Goal: Task Accomplishment & Management: Manage account settings

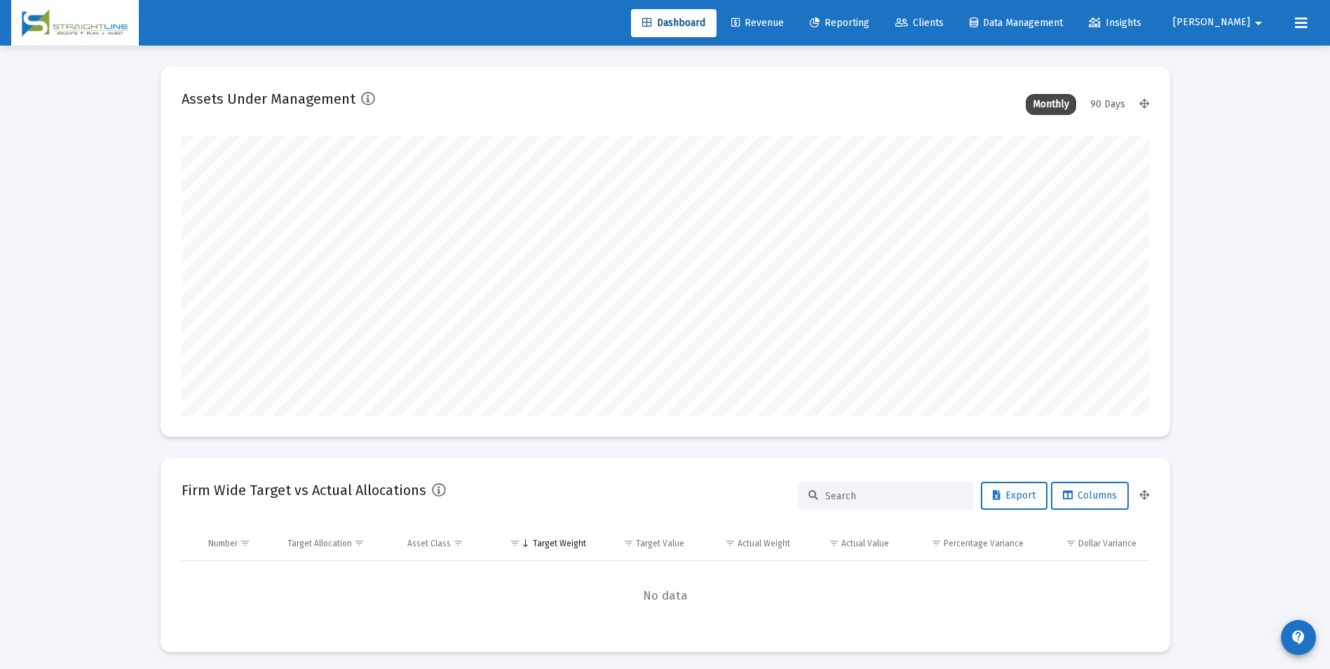
scroll to position [280, 521]
type input "[DATE]"
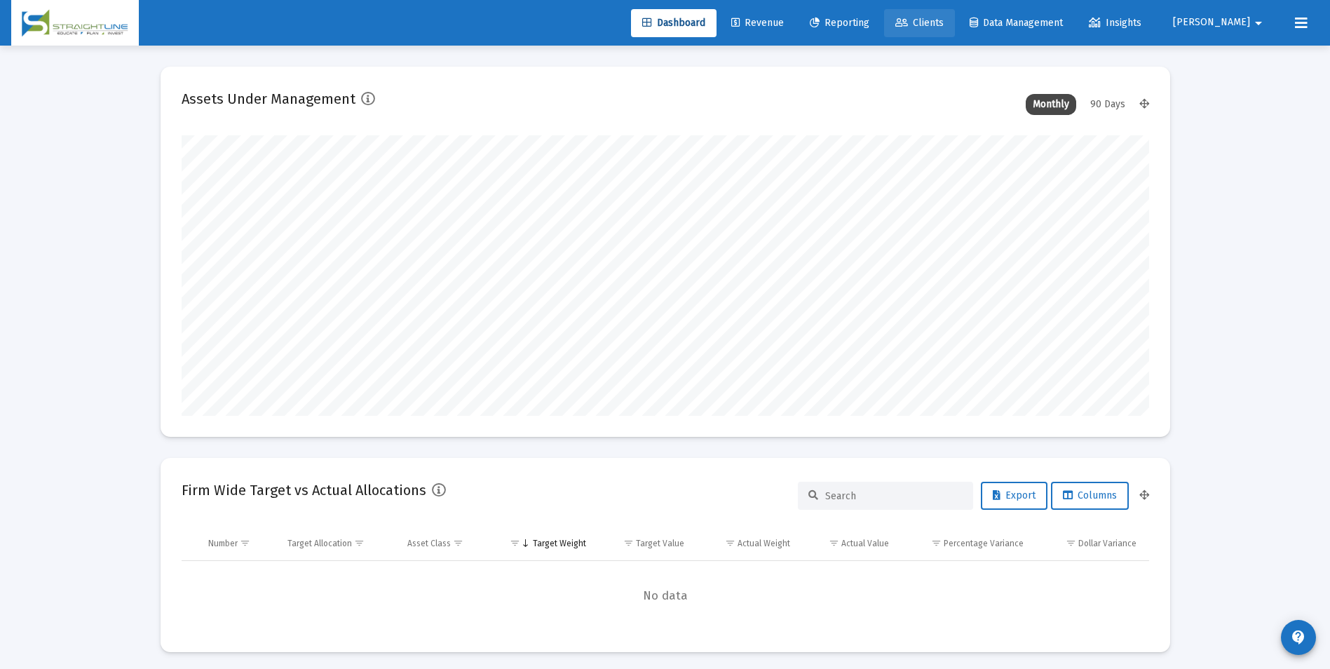
click at [948, 11] on link "Clients" at bounding box center [919, 23] width 71 height 28
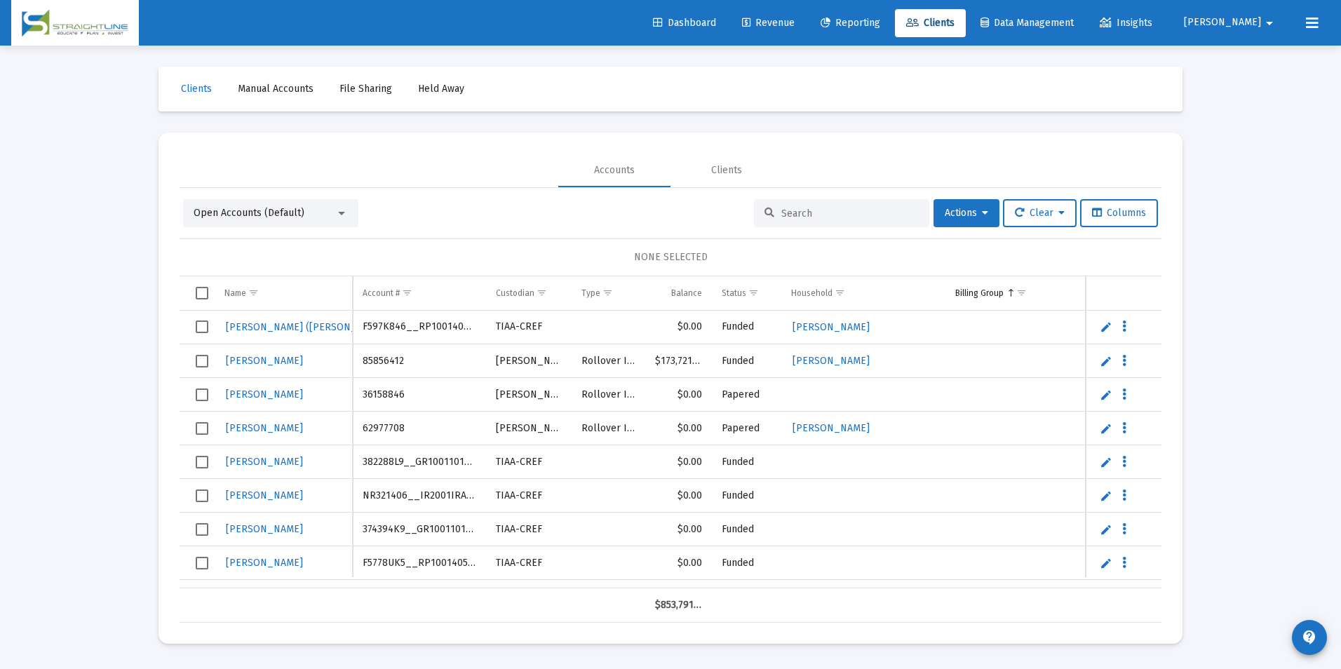
click at [240, 213] on span "Open Accounts (Default)" at bounding box center [249, 213] width 111 height 12
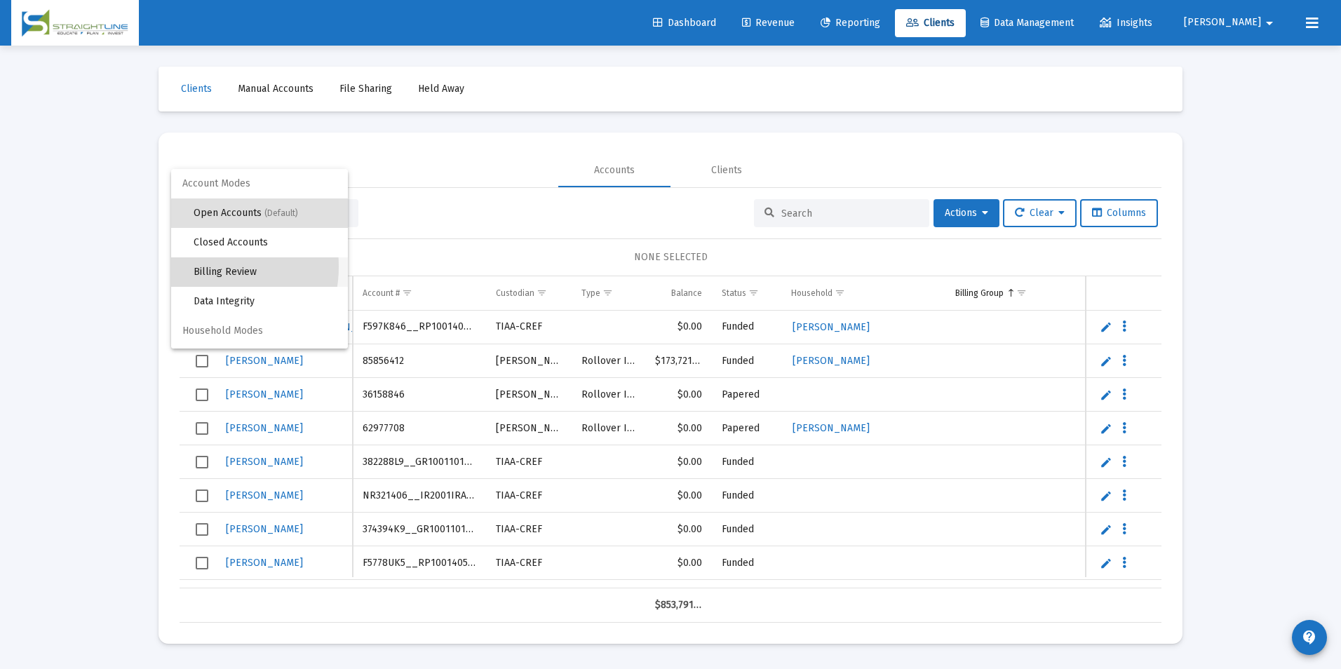
click at [194, 266] on span "Billing Review" at bounding box center [265, 271] width 143 height 29
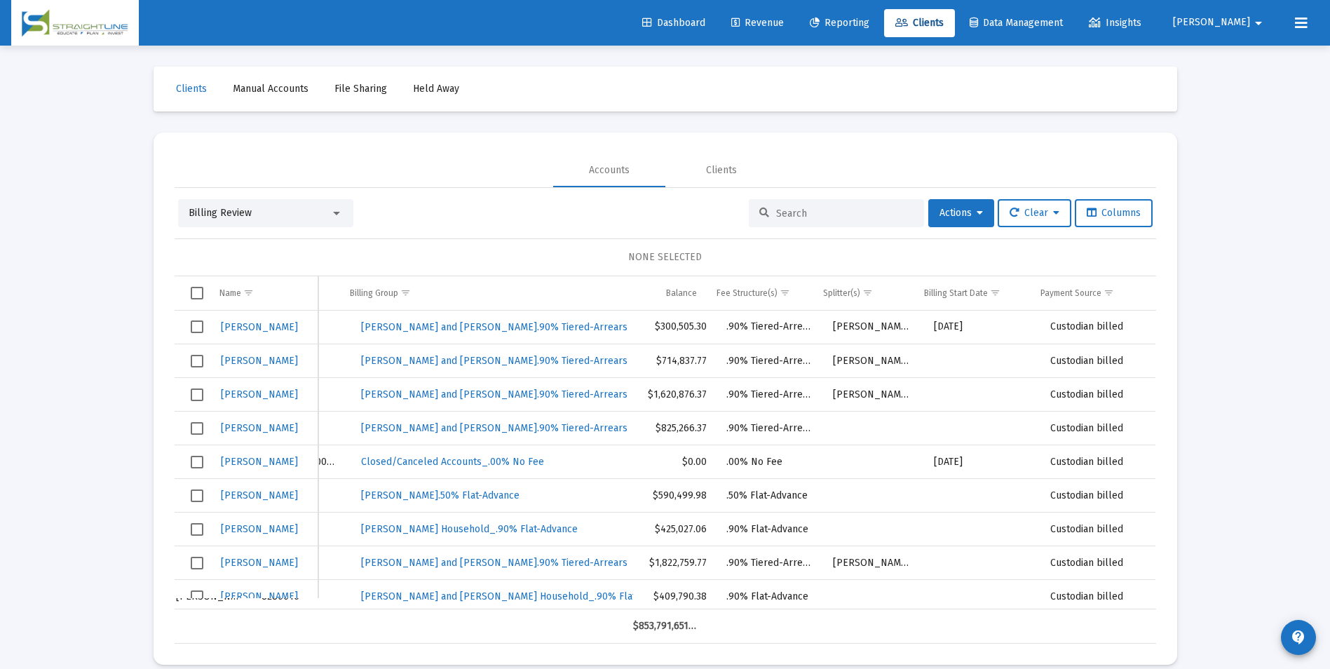
drag, startPoint x: 853, startPoint y: 602, endPoint x: 1151, endPoint y: 602, distance: 298.0
click at [1151, 602] on div "[PERSON_NAME] 92346860 [PERSON_NAME] [PERSON_NAME] 8286016 [PERSON_NAME] and [P…" at bounding box center [666, 460] width 982 height 299
click at [867, 290] on span "Show filter options for column 'Splitter(s)'" at bounding box center [867, 292] width 11 height 11
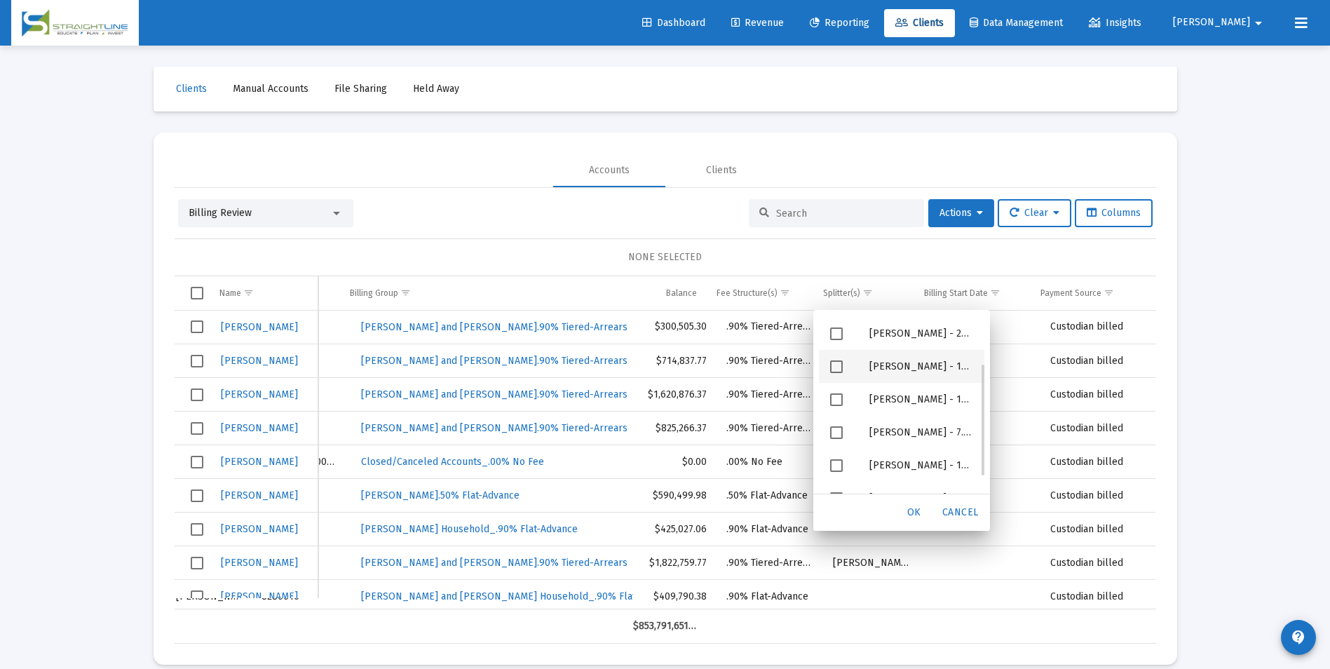
scroll to position [97, 0]
click at [970, 508] on span "Cancel" at bounding box center [960, 512] width 36 height 12
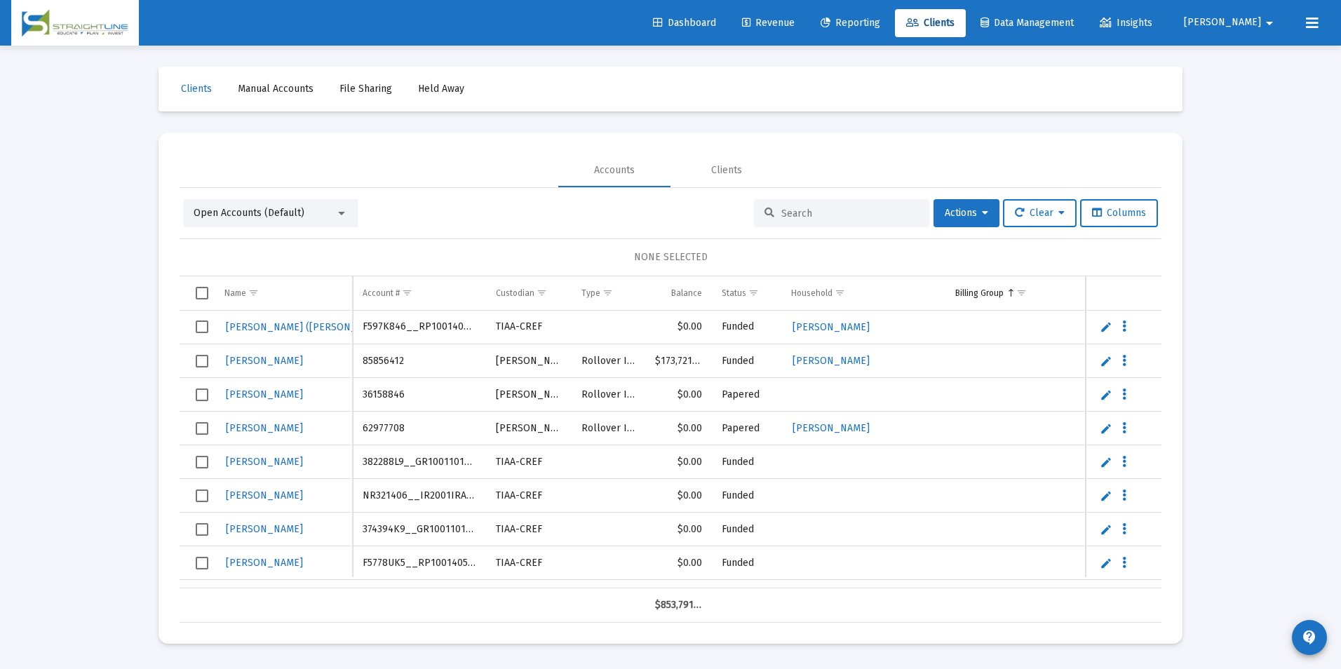
click at [325, 219] on div "Open Accounts (Default)" at bounding box center [265, 213] width 142 height 14
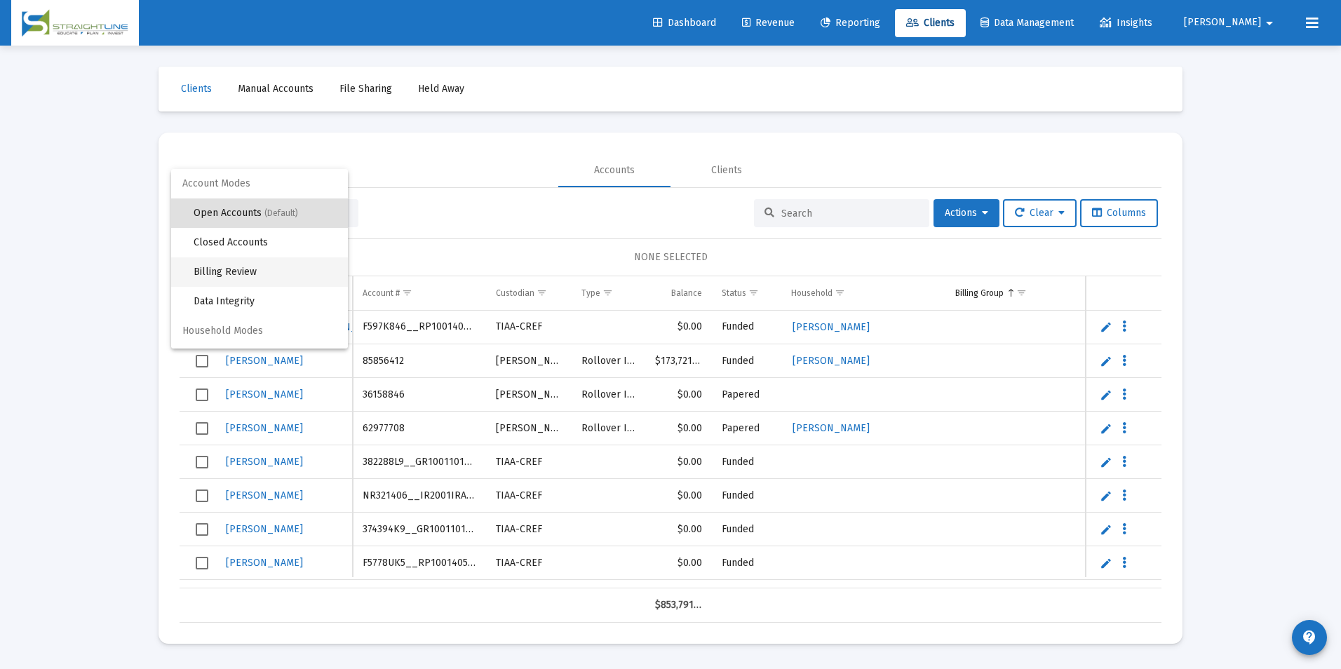
click at [290, 280] on span "Billing Review" at bounding box center [265, 271] width 143 height 29
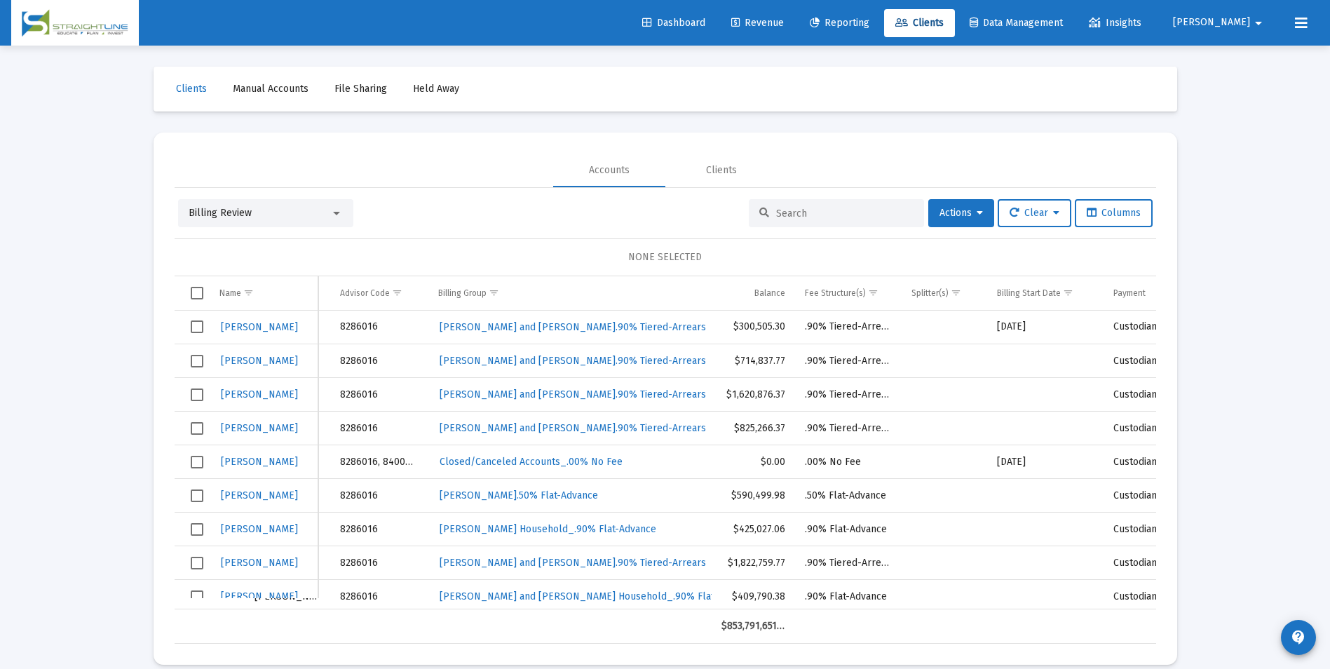
scroll to position [0, 348]
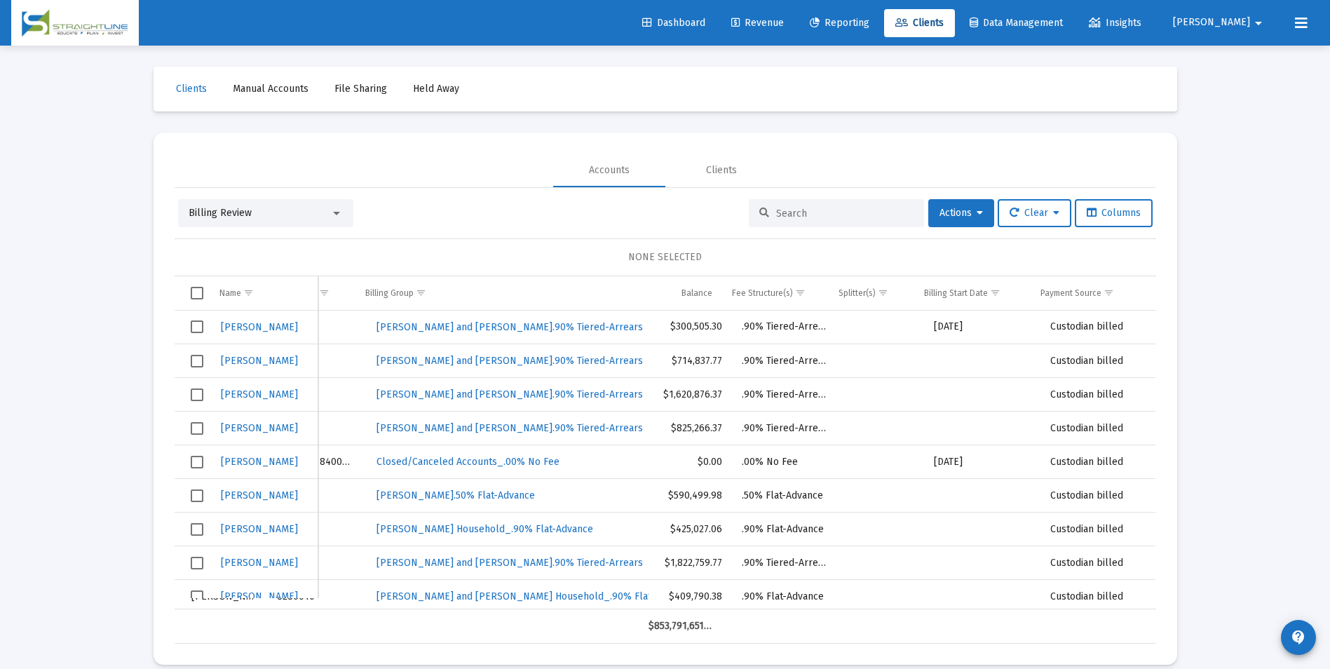
drag, startPoint x: 868, startPoint y: 606, endPoint x: 1257, endPoint y: 576, distance: 390.2
click at [1257, 576] on div "Loading... Clients Manual Accounts File Sharing Held Away Accounts Clients Bill…" at bounding box center [665, 343] width 1330 height 686
click at [1303, 26] on icon at bounding box center [1301, 23] width 13 height 17
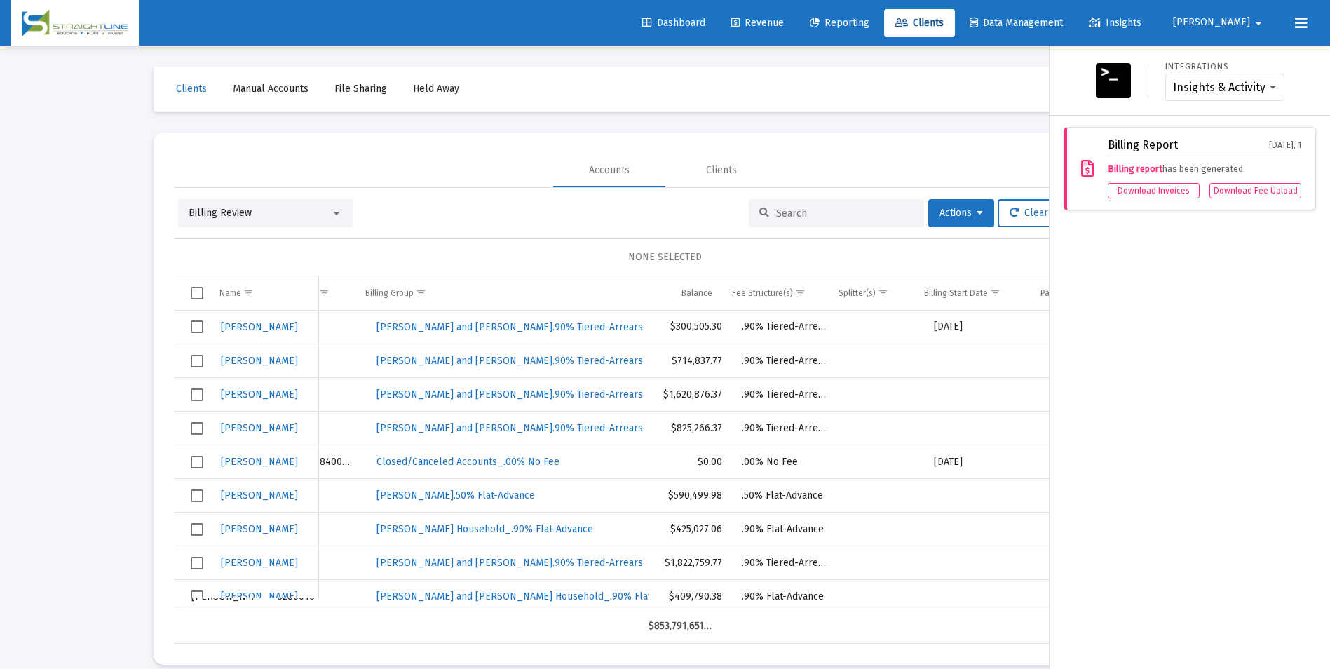
click at [1008, 109] on div at bounding box center [665, 334] width 1330 height 669
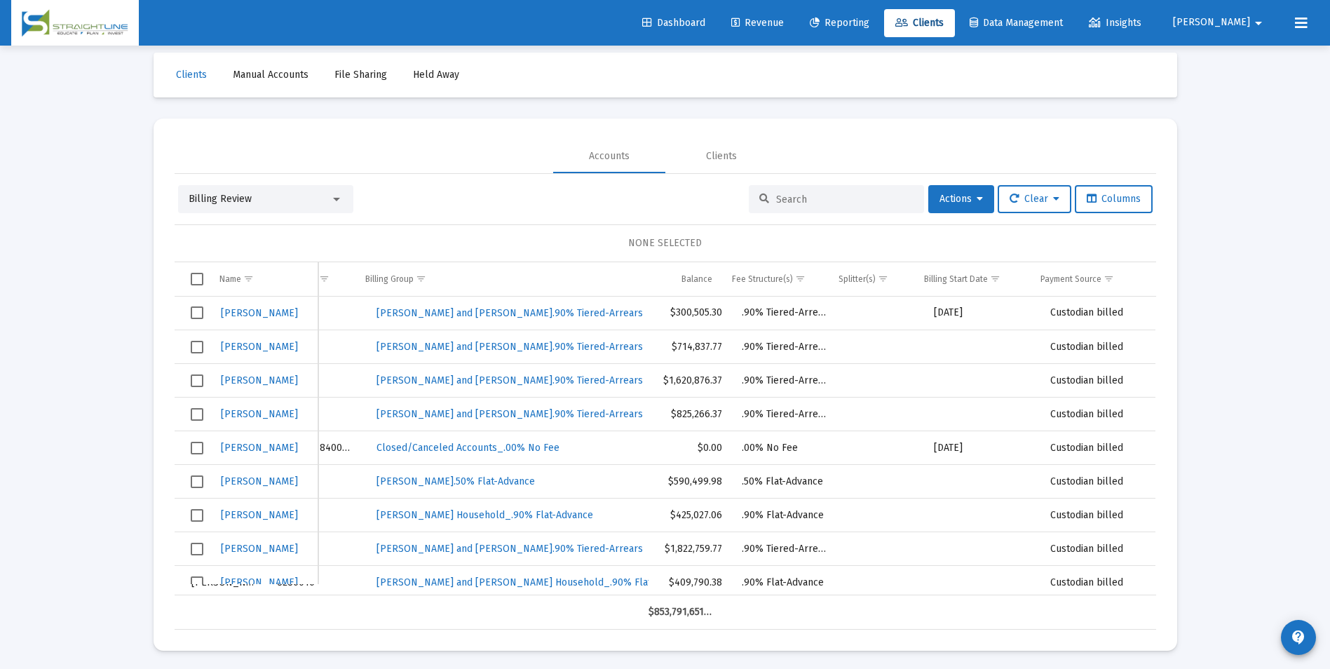
scroll to position [0, 0]
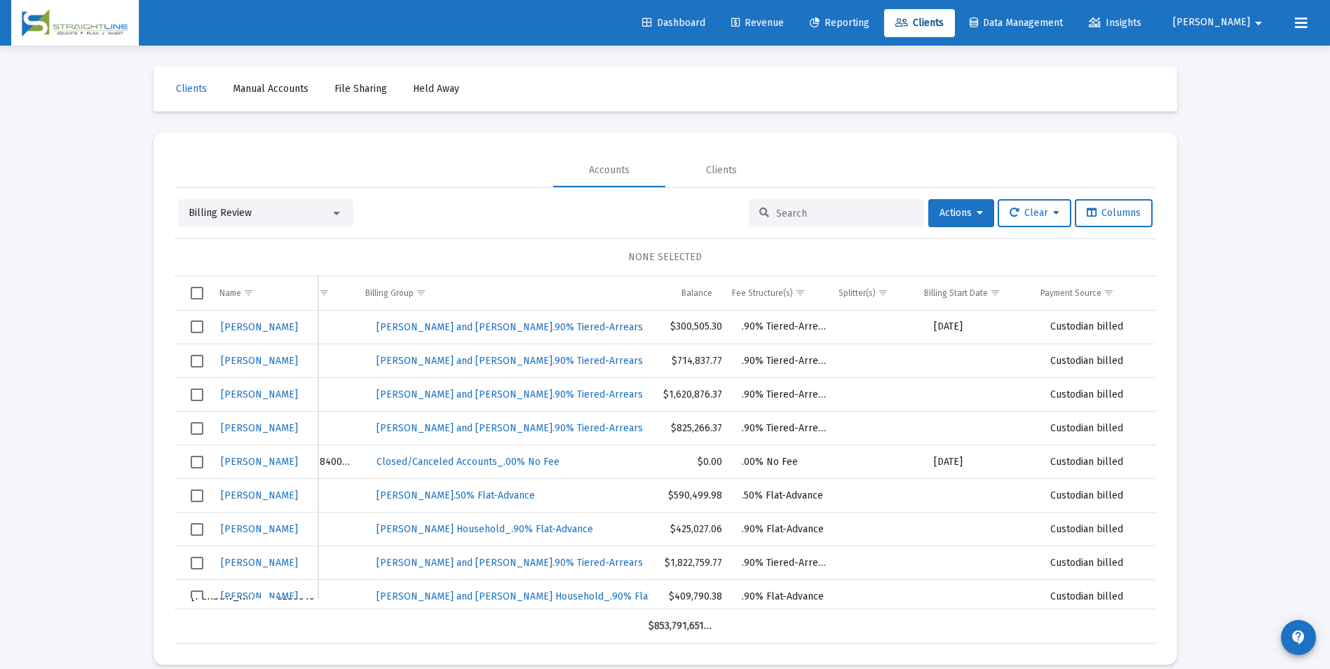
click at [784, 27] on span "Revenue" at bounding box center [757, 23] width 53 height 12
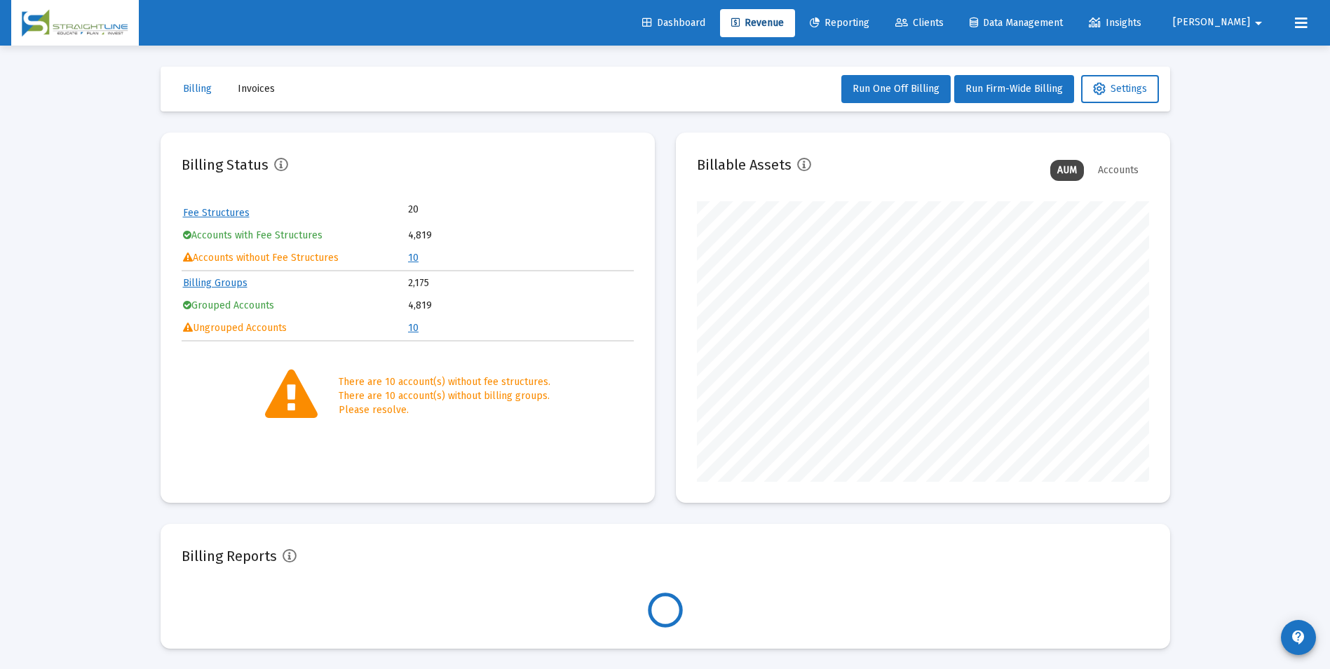
scroll to position [280, 452]
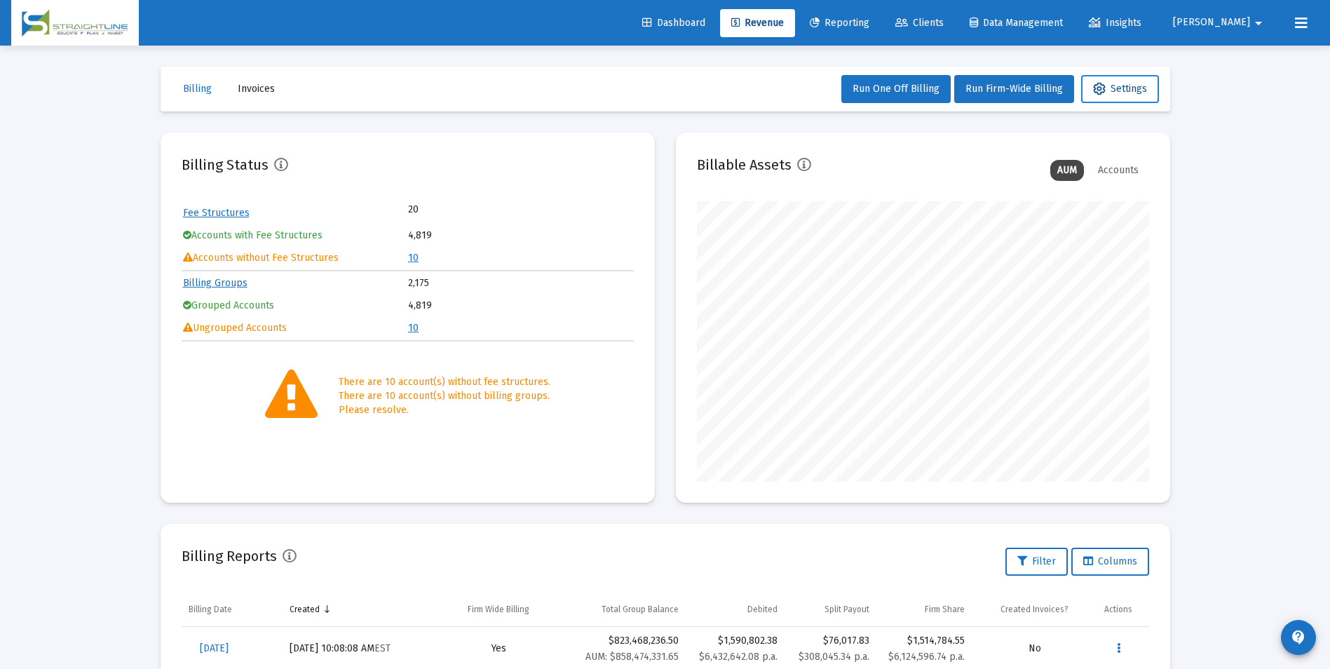
click at [1145, 90] on span "Settings" at bounding box center [1120, 89] width 54 height 12
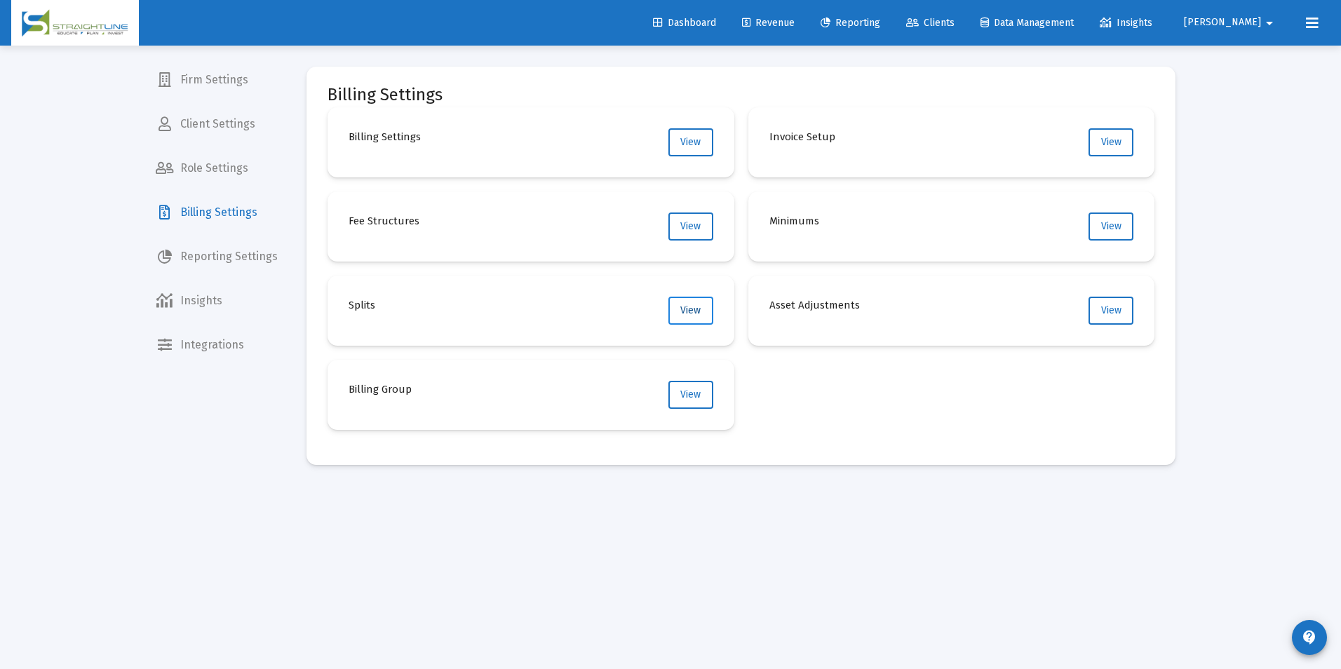
click at [698, 315] on span "View" at bounding box center [690, 310] width 20 height 12
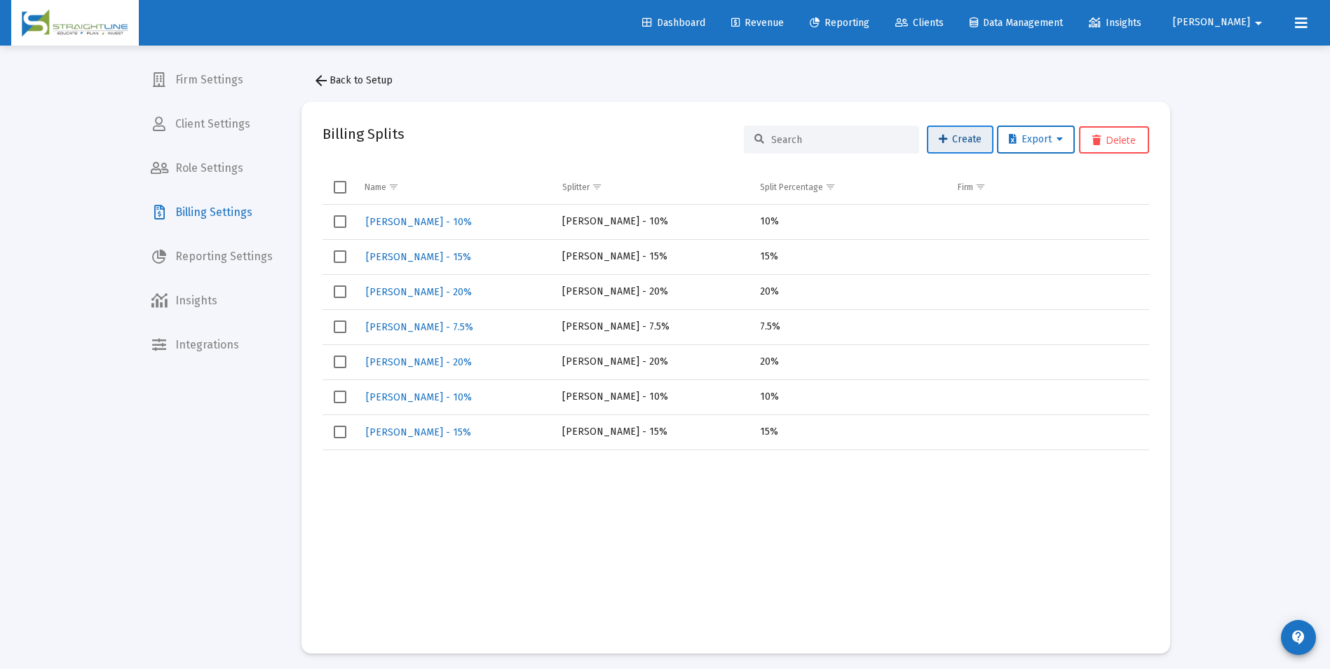
click at [961, 147] on button "Create" at bounding box center [960, 139] width 67 height 28
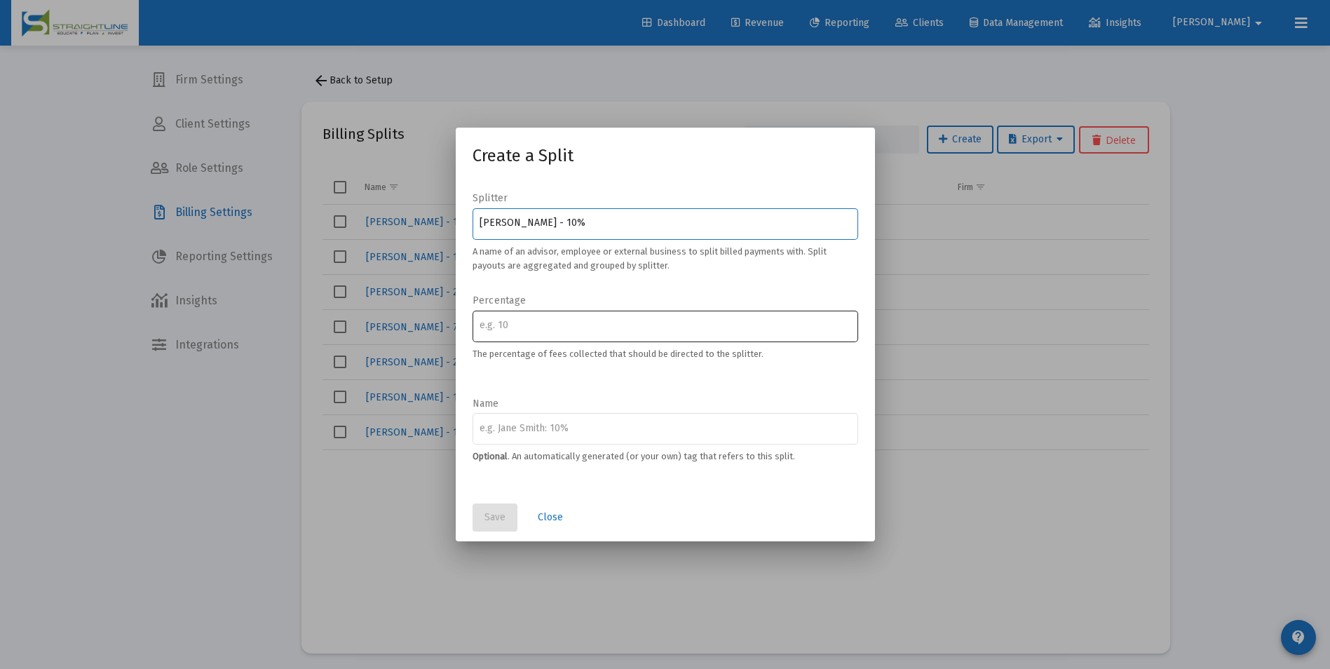
type input "Rob Rickey - 10%"
click at [580, 330] on input "number" at bounding box center [665, 325] width 371 height 11
type input "10"
click at [581, 426] on input at bounding box center [665, 428] width 371 height 11
drag, startPoint x: 560, startPoint y: 227, endPoint x: 471, endPoint y: 217, distance: 89.6
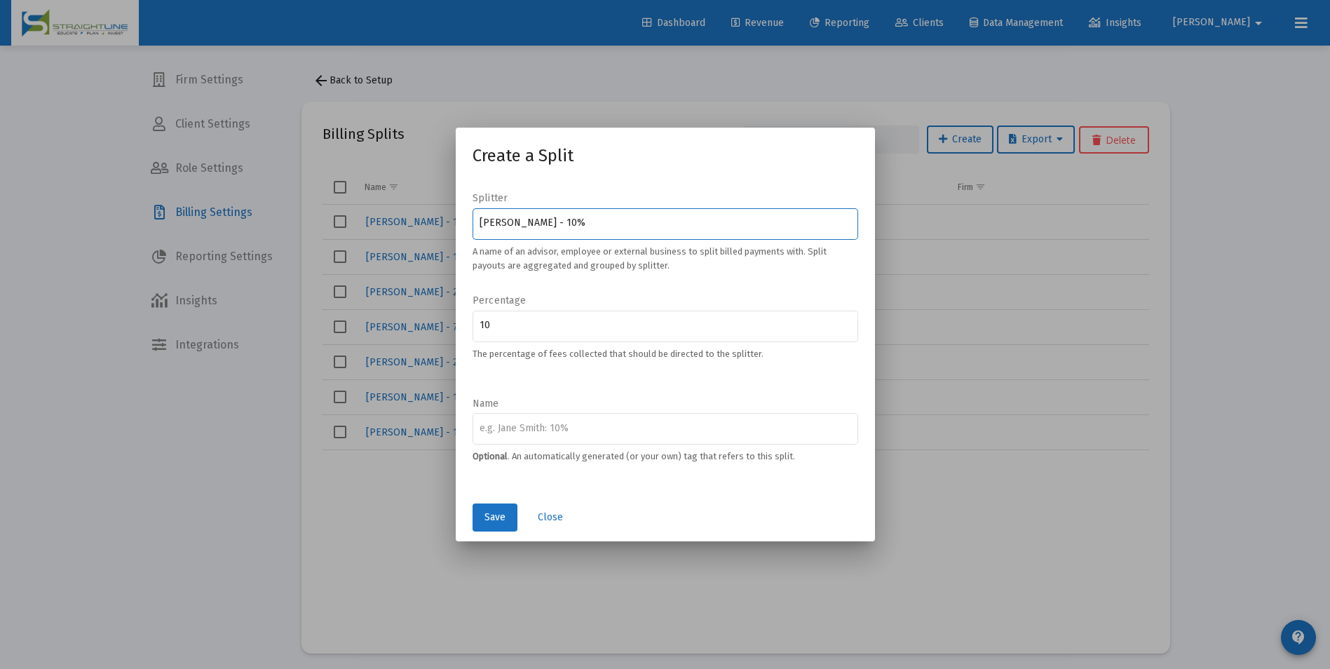
click at [471, 217] on div "Splitter Rob Rickey - 10% A name of an advisor, employee or external business t…" at bounding box center [665, 344] width 419 height 307
click at [503, 437] on div at bounding box center [665, 428] width 371 height 34
paste input "Rob Rickey - 10%"
type input "Rob Rickey - 10%"
click at [499, 515] on span "Save" at bounding box center [494, 517] width 21 height 12
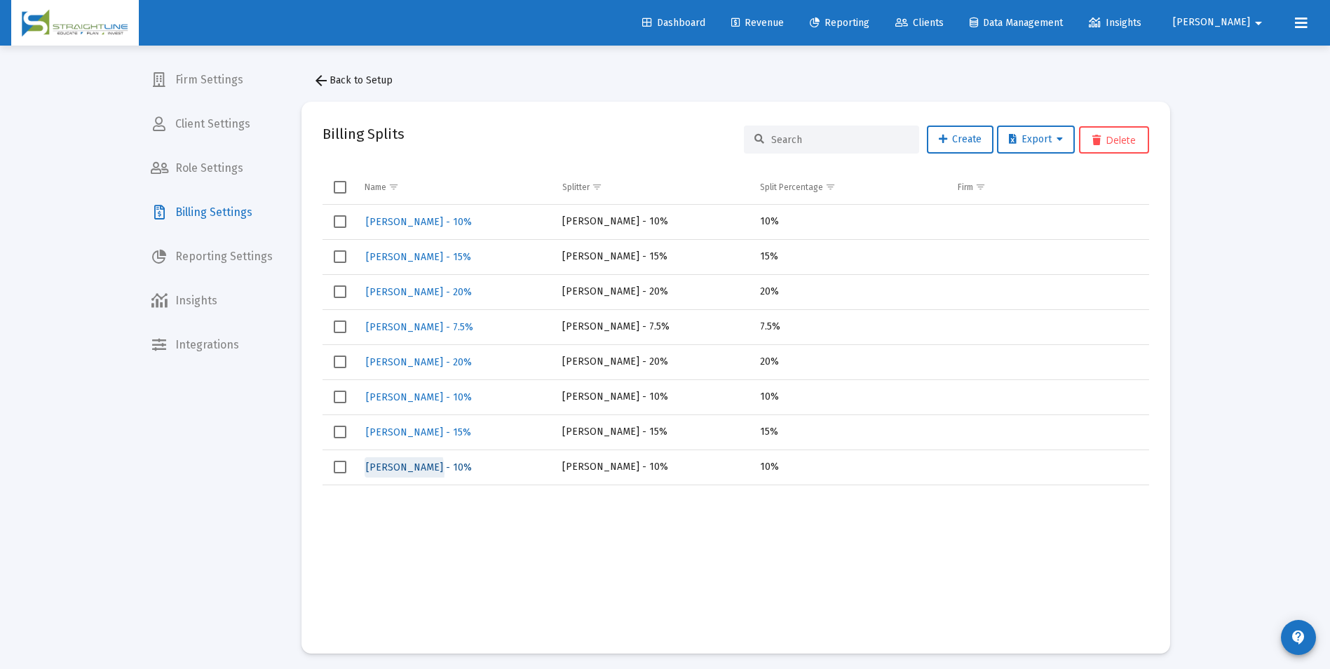
click at [375, 473] on span "Rob Rickey - 10%" at bounding box center [419, 467] width 106 height 12
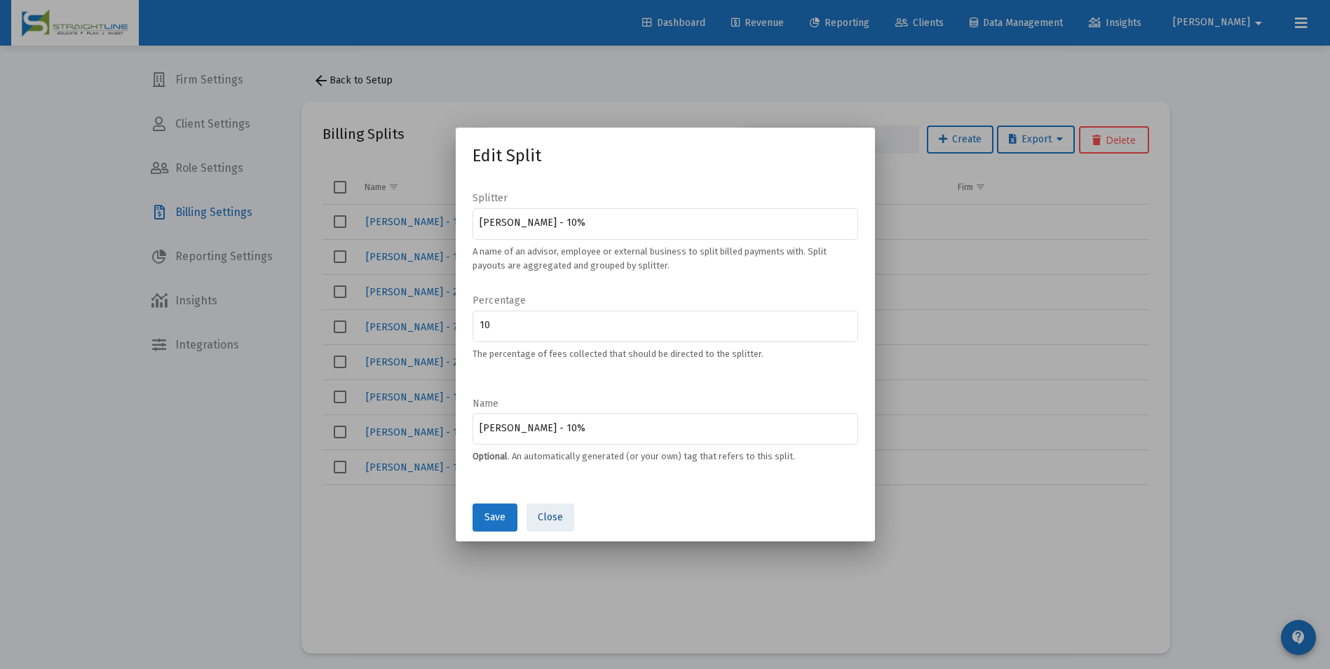
click at [547, 512] on span "Close" at bounding box center [550, 517] width 25 height 12
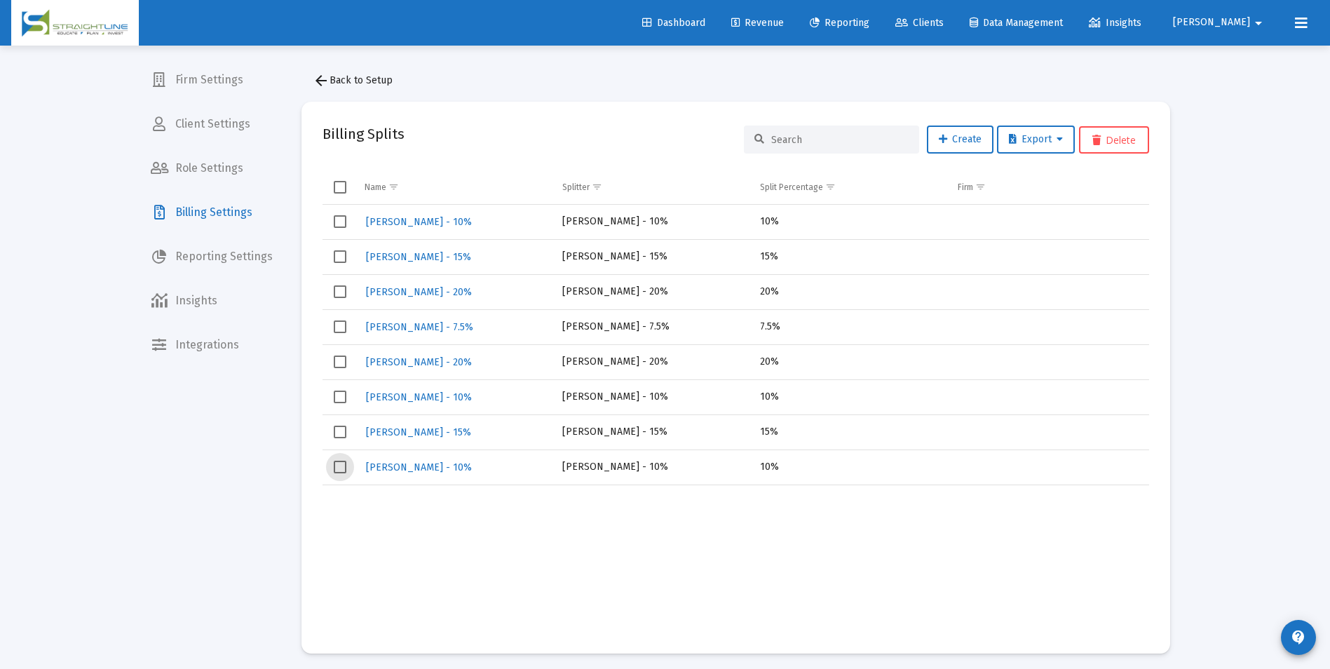
click at [336, 464] on span "Select row" at bounding box center [340, 467] width 13 height 13
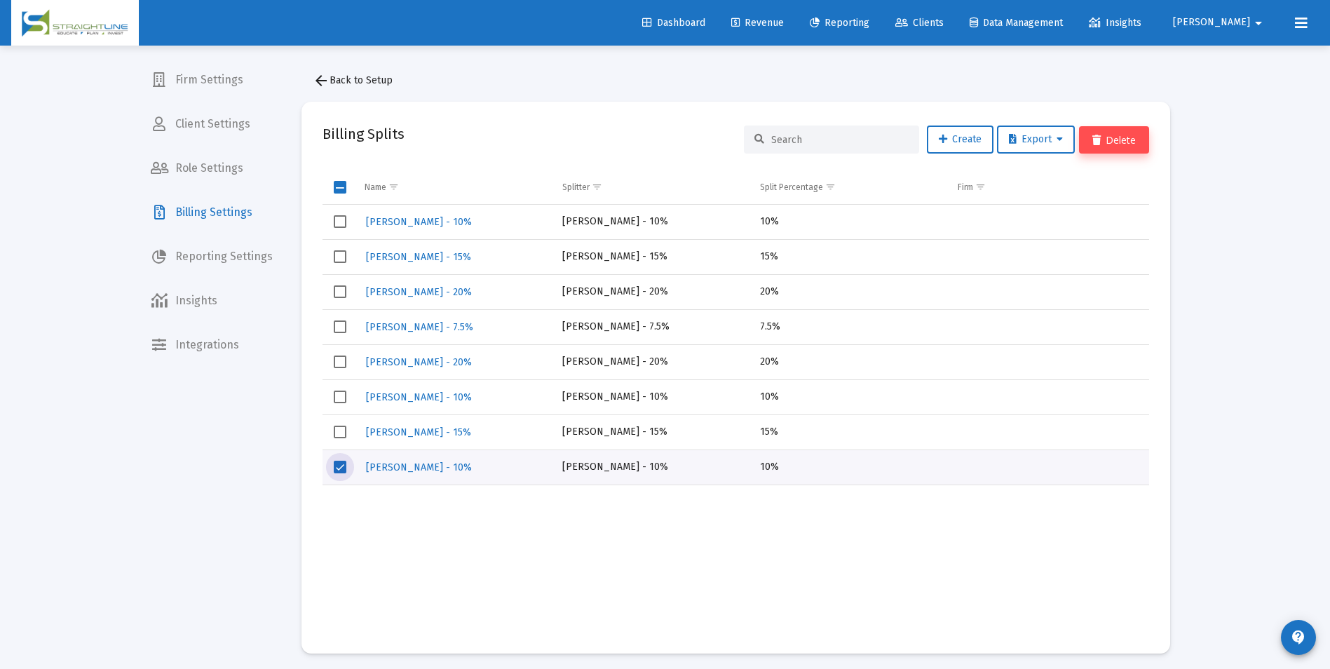
click at [1114, 142] on button "Delete" at bounding box center [1114, 139] width 70 height 27
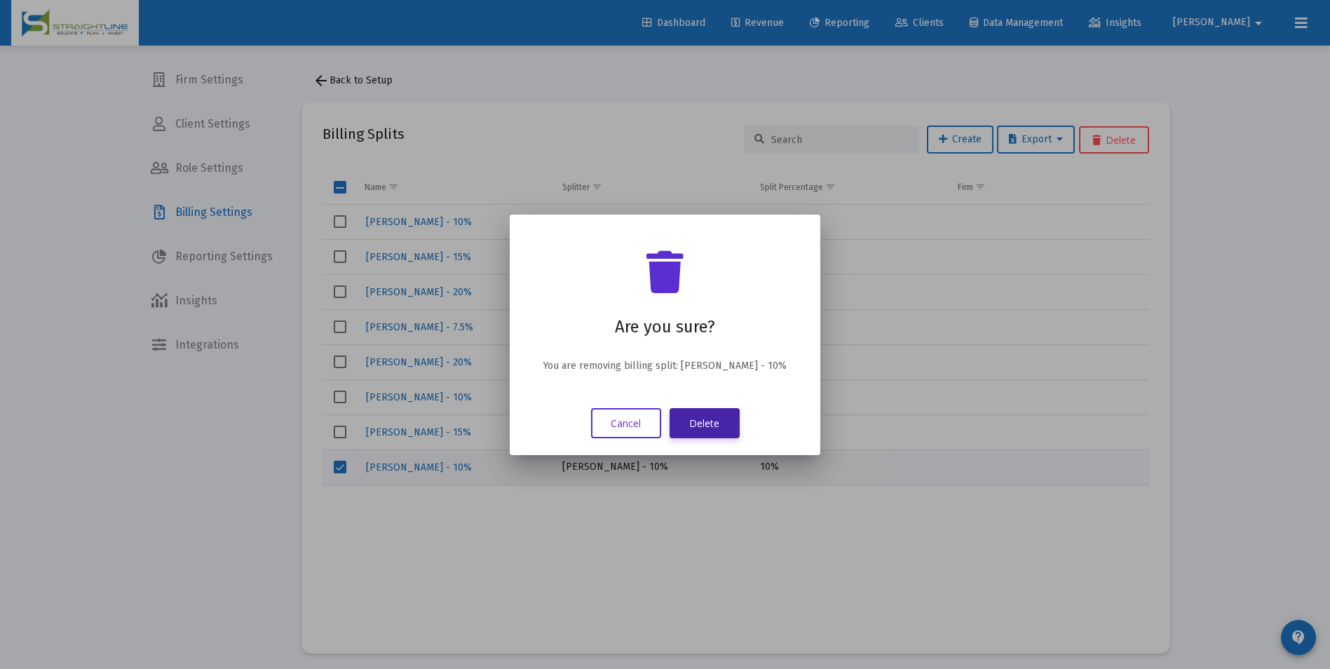
click at [718, 430] on button "Delete" at bounding box center [705, 423] width 70 height 30
